Goal: Information Seeking & Learning: Learn about a topic

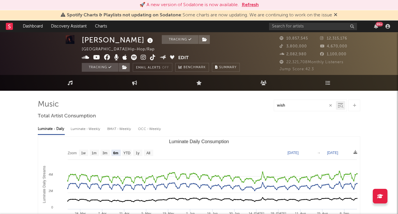
select select "6m"
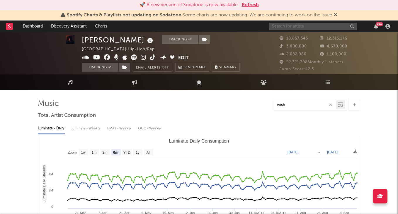
click at [299, 24] on input "text" at bounding box center [313, 26] width 88 height 7
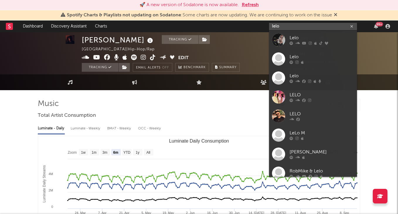
type input "lelo"
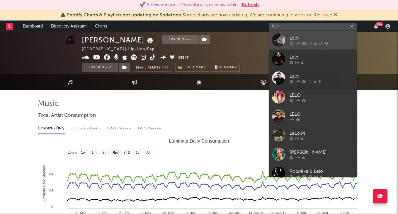
click at [311, 34] on link "Lelo" at bounding box center [313, 39] width 88 height 19
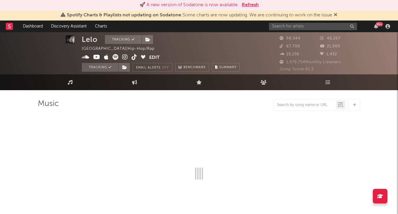
select select "6m"
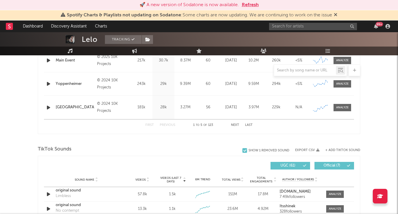
scroll to position [402, 0]
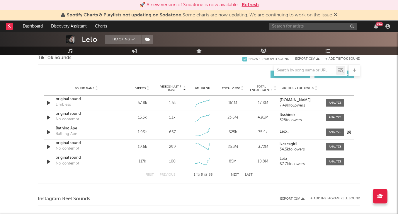
click at [66, 128] on div "Bathing Ape" at bounding box center [86, 129] width 61 height 6
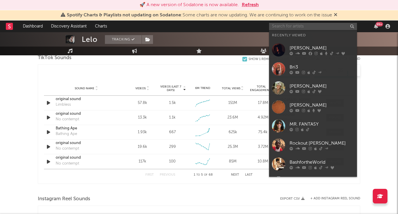
click at [292, 28] on input "text" at bounding box center [313, 26] width 88 height 7
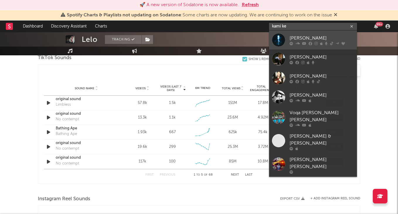
type input "kami ke"
click at [317, 35] on div "[PERSON_NAME]" at bounding box center [321, 38] width 64 height 7
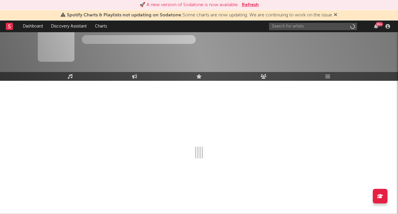
scroll to position [10, 0]
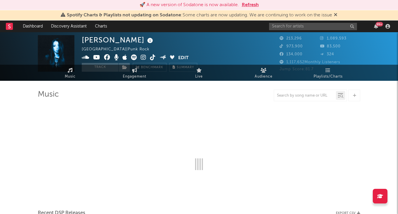
select select "6m"
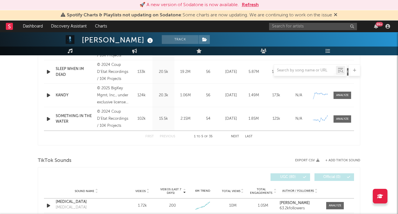
scroll to position [388, 0]
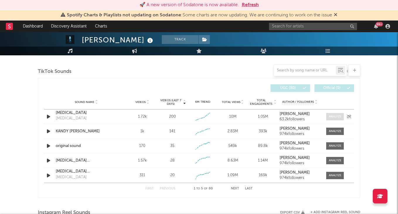
click at [334, 116] on div at bounding box center [334, 116] width 13 height 4
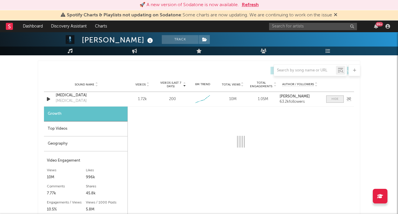
select select "1w"
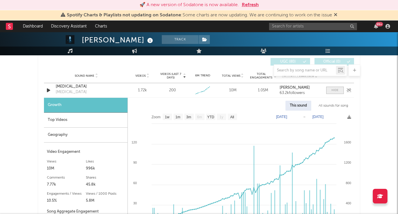
scroll to position [415, 0]
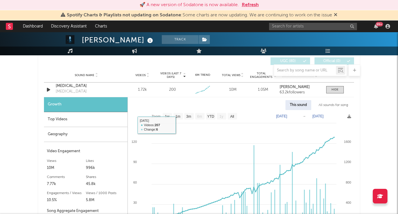
click at [92, 119] on div "Top Videos" at bounding box center [85, 119] width 83 height 15
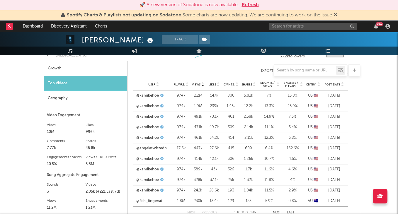
scroll to position [452, 0]
click at [183, 84] on span "Fllwrs." at bounding box center [179, 85] width 11 height 4
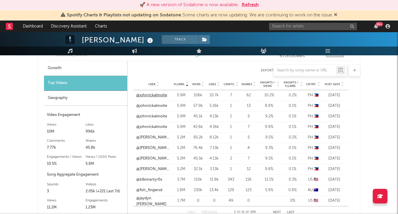
click at [152, 97] on link "@johnrickalmoite" at bounding box center [151, 96] width 31 height 6
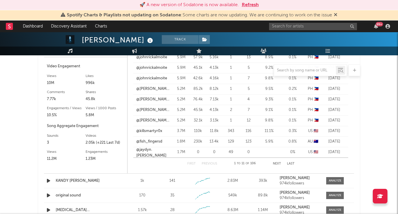
scroll to position [499, 0]
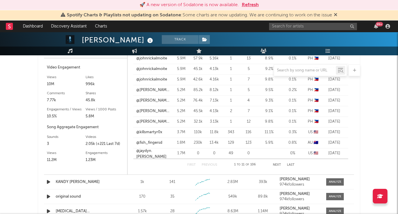
click at [277, 164] on button "Next" at bounding box center [277, 164] width 8 height 3
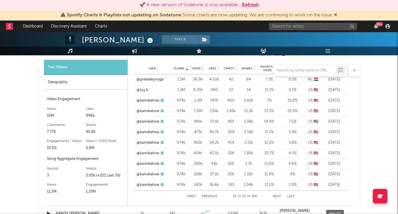
scroll to position [472, 0]
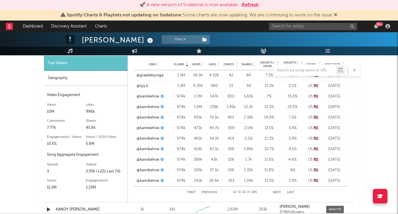
click at [278, 190] on div "First Previous 12 to 22 of 106 Next Last" at bounding box center [240, 192] width 107 height 12
click at [278, 191] on button "Next" at bounding box center [277, 192] width 8 height 3
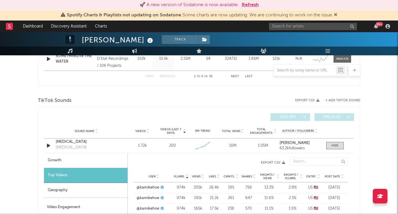
scroll to position [359, 0]
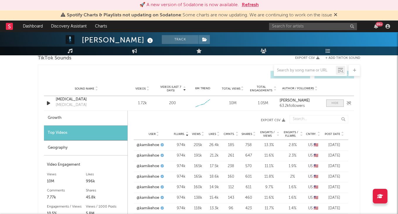
click at [338, 101] on div at bounding box center [334, 103] width 7 height 4
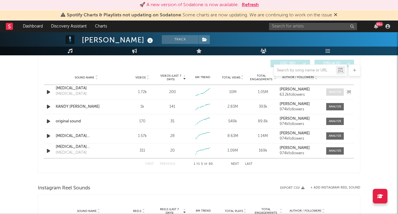
scroll to position [416, 0]
